Goal: Find specific page/section: Find specific page/section

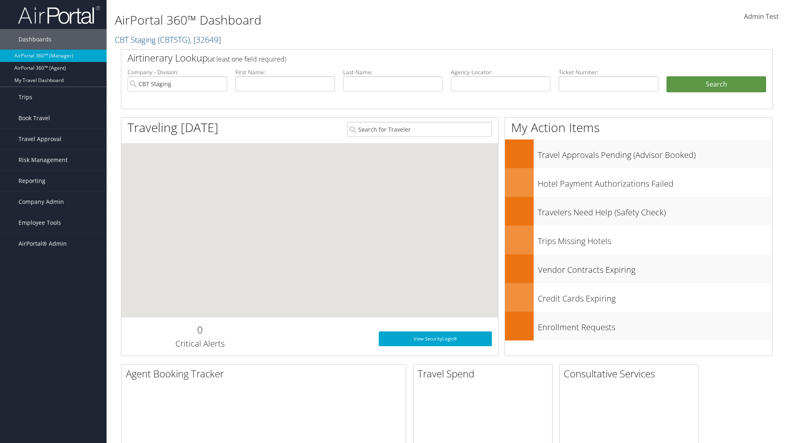
click at [53, 202] on span "Company Admin" at bounding box center [41, 202] width 46 height 21
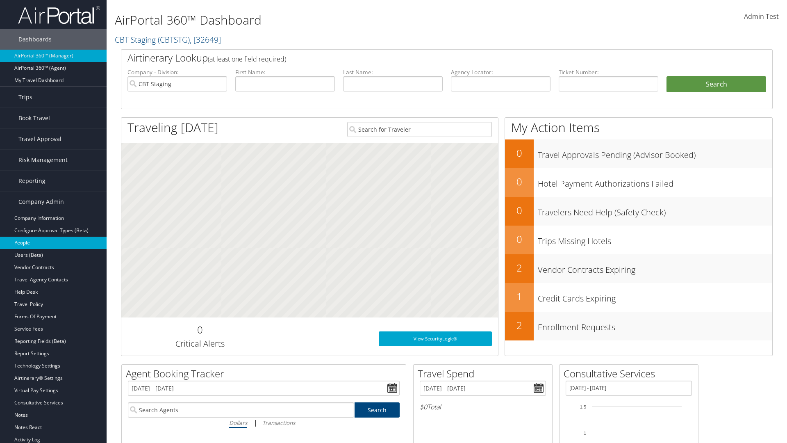
click at [53, 243] on link "People" at bounding box center [53, 243] width 107 height 12
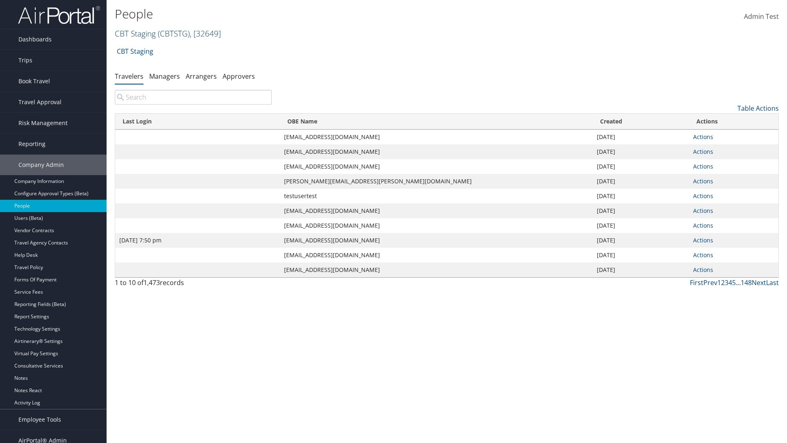
click at [135, 33] on link "CBT Staging ( CBTSTG ) , [ 32649 ]" at bounding box center [168, 33] width 106 height 11
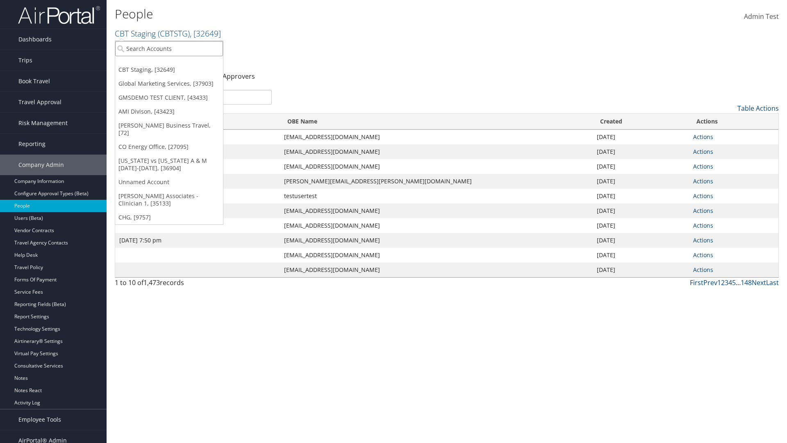
click at [169, 48] on input "search" at bounding box center [169, 48] width 108 height 15
type input "Global Marketing Services"
click at [177, 64] on div "Global Marketing Services (301946), [37903]" at bounding box center [177, 63] width 132 height 7
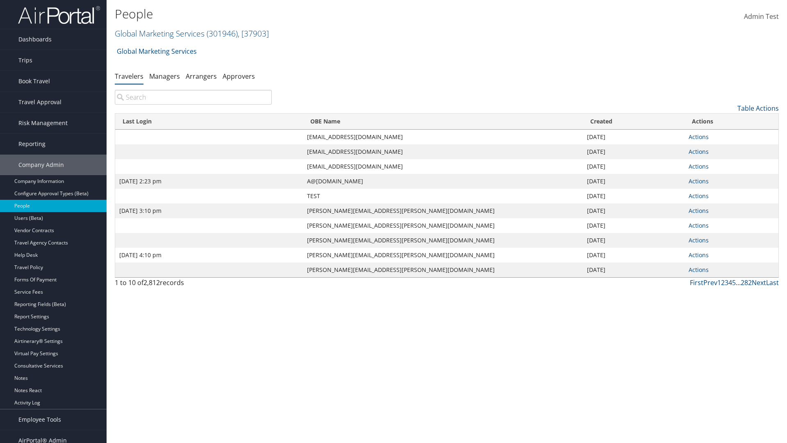
click at [193, 97] on input "search" at bounding box center [193, 97] width 157 height 15
type input "[DATE] 2:23 pm"
